Goal: Task Accomplishment & Management: Use online tool/utility

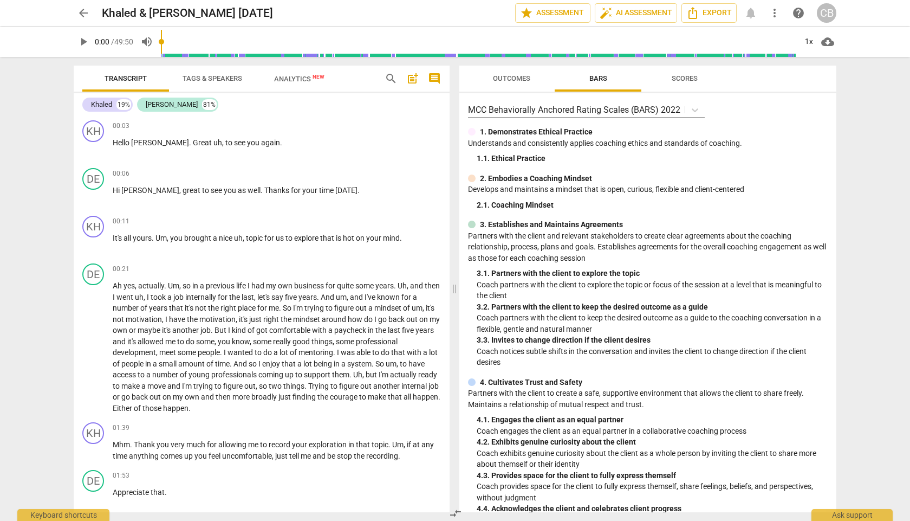
click at [76, 9] on span "arrow_back" at bounding box center [84, 13] width 20 height 13
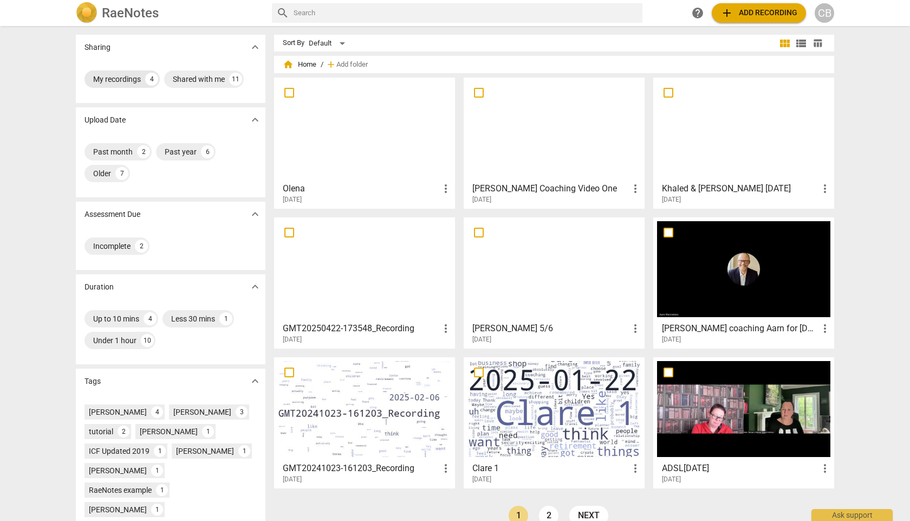
click at [107, 77] on div "My recordings" at bounding box center [117, 79] width 48 height 11
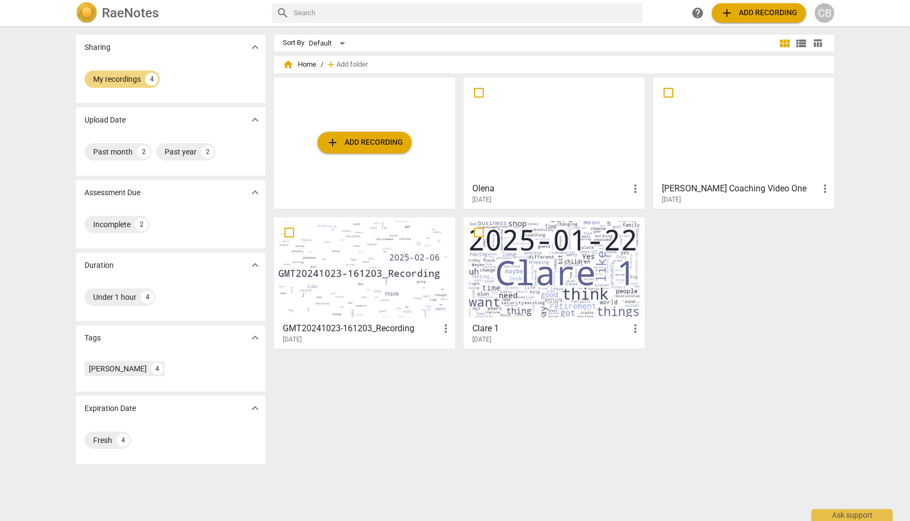
click at [329, 139] on span "add" at bounding box center [332, 142] width 13 height 13
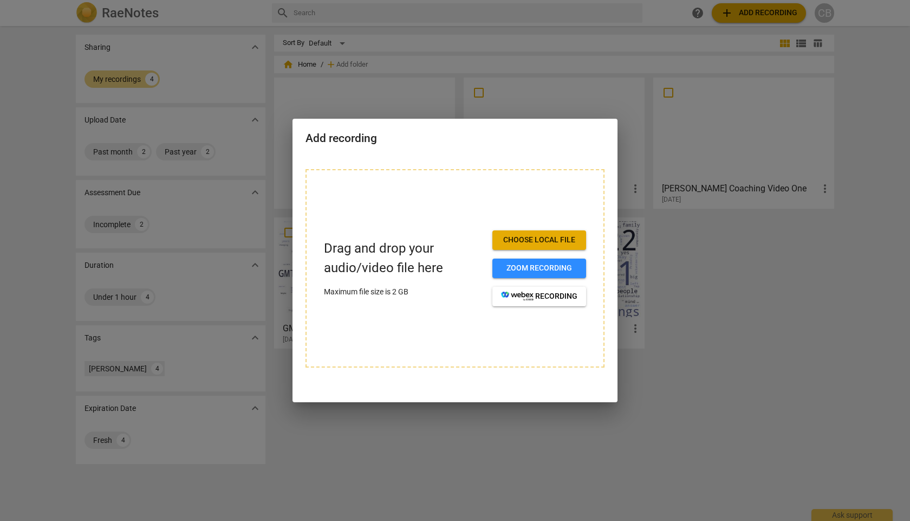
click at [529, 241] on span "Choose local file" at bounding box center [539, 240] width 76 height 11
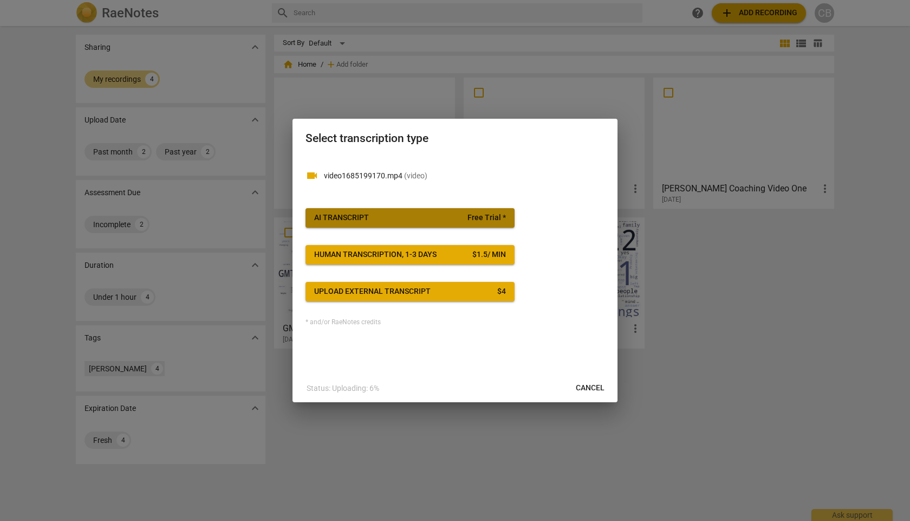
click at [394, 211] on button "AI Transcript Free Trial *" at bounding box center [410, 218] width 209 height 20
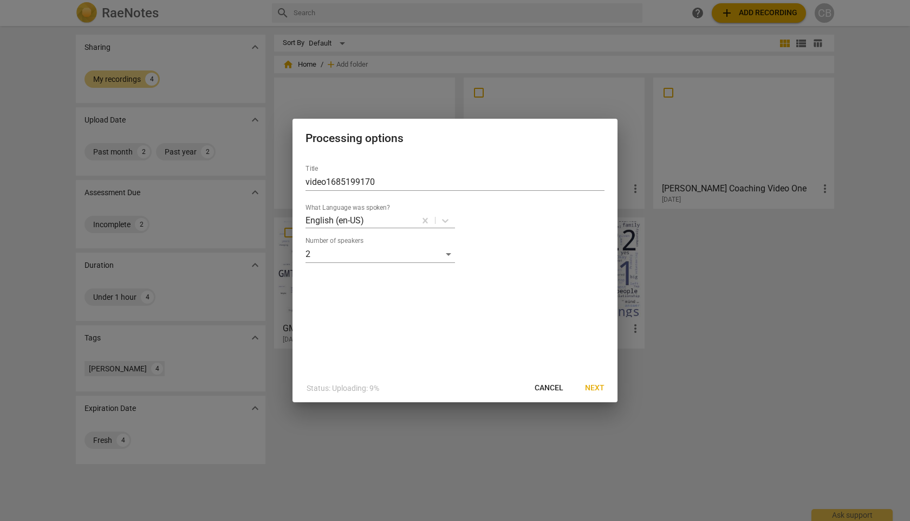
click at [599, 391] on span "Next" at bounding box center [595, 387] width 20 height 11
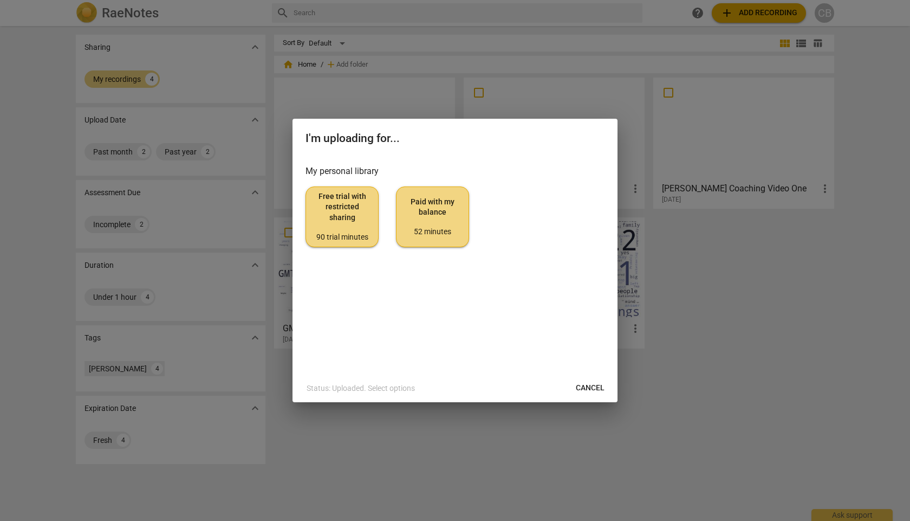
click at [434, 218] on span "Paid with my balance 52 minutes" at bounding box center [432, 217] width 55 height 41
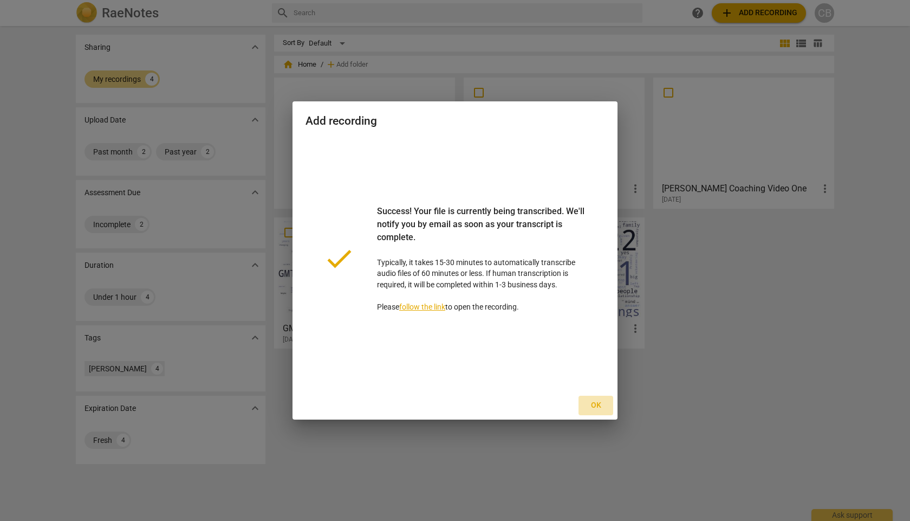
click at [593, 399] on button "Ok" at bounding box center [596, 405] width 35 height 20
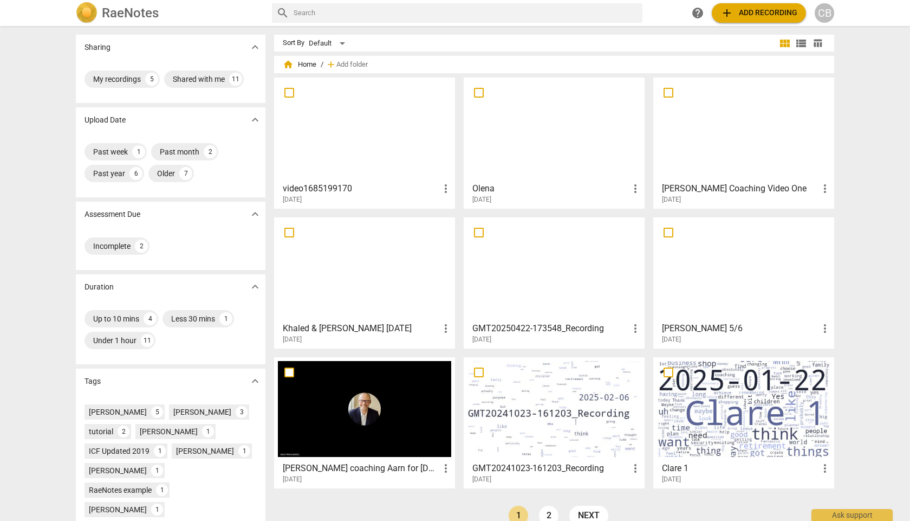
click at [440, 190] on span "more_vert" at bounding box center [445, 188] width 13 height 13
click at [386, 197] on div at bounding box center [455, 260] width 910 height 521
click at [359, 147] on div at bounding box center [364, 129] width 173 height 96
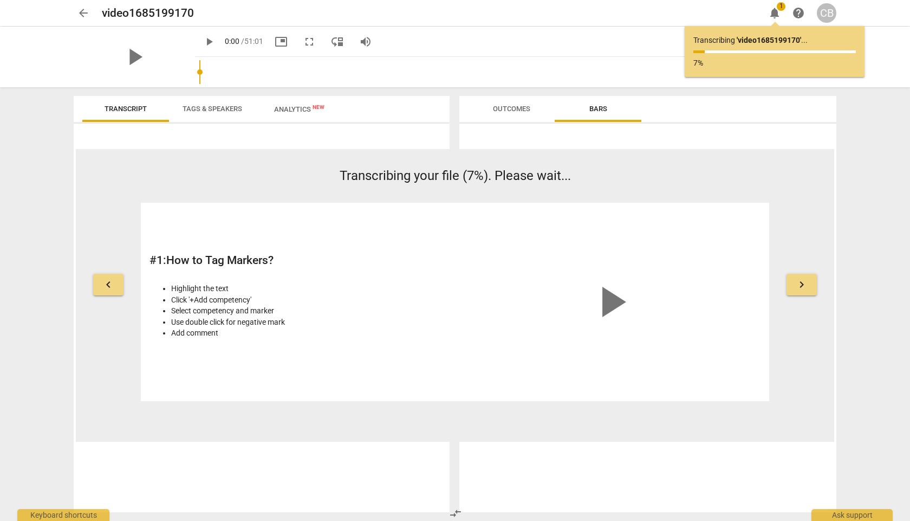
click at [618, 304] on span "play_arrow" at bounding box center [611, 302] width 52 height 52
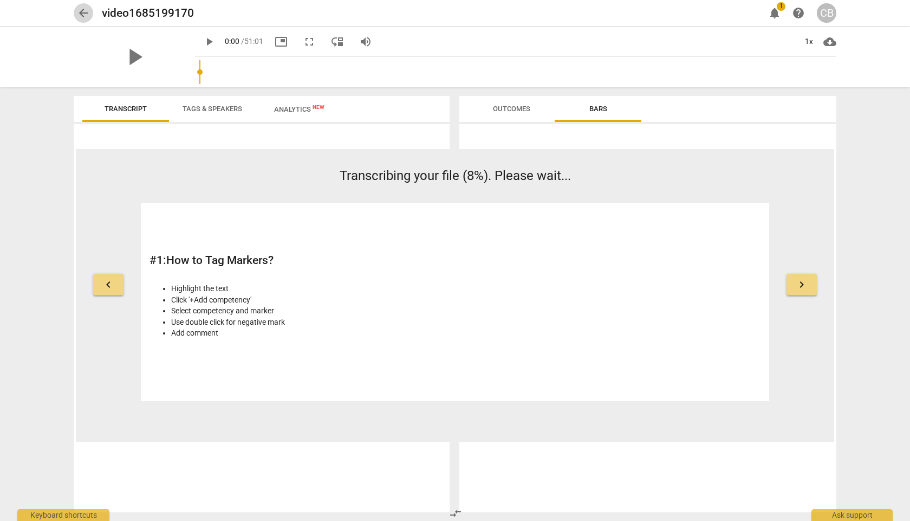
click at [76, 15] on span "arrow_back" at bounding box center [84, 13] width 20 height 13
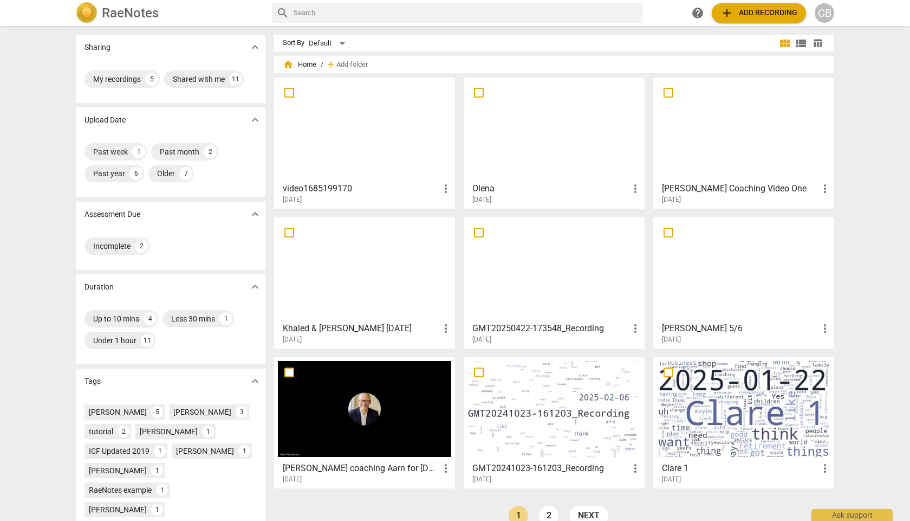
click at [362, 132] on div at bounding box center [364, 129] width 173 height 96
